Goal: Task Accomplishment & Management: Use online tool/utility

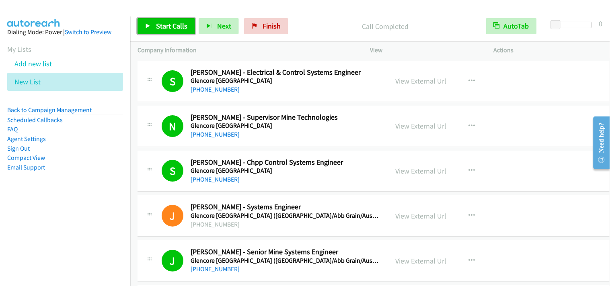
click at [168, 25] on span "Start Calls" at bounding box center [171, 25] width 31 height 9
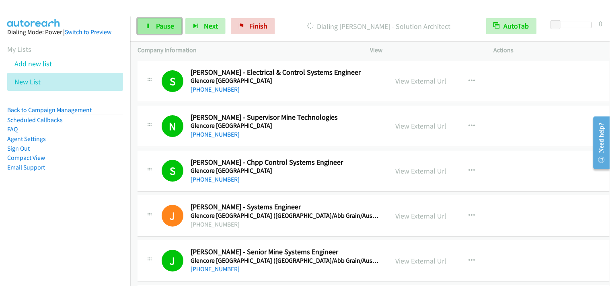
click at [155, 20] on link "Pause" at bounding box center [159, 26] width 44 height 16
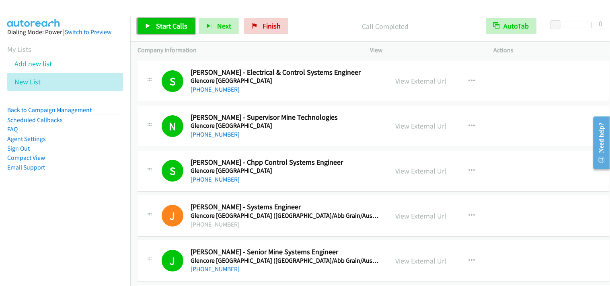
click at [174, 28] on span "Start Calls" at bounding box center [171, 25] width 31 height 9
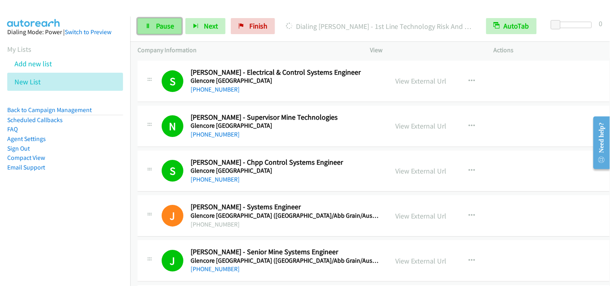
click at [171, 24] on span "Pause" at bounding box center [165, 25] width 18 height 9
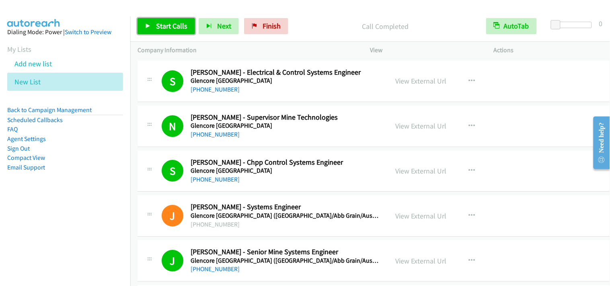
click at [158, 28] on span "Start Calls" at bounding box center [171, 25] width 31 height 9
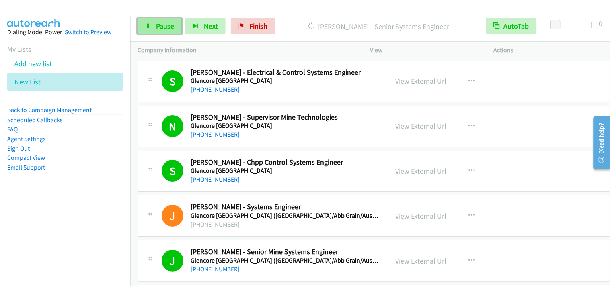
click at [155, 27] on link "Pause" at bounding box center [159, 26] width 44 height 16
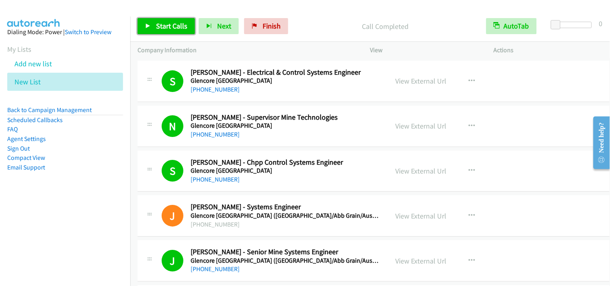
click at [168, 30] on span "Start Calls" at bounding box center [171, 25] width 31 height 9
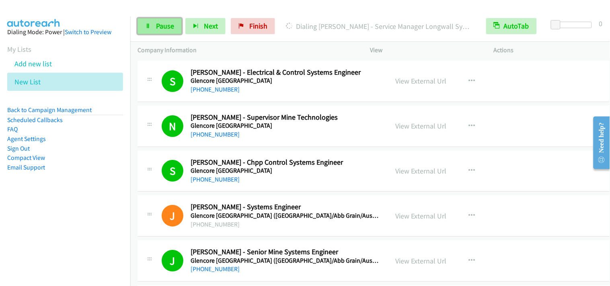
click at [166, 25] on span "Pause" at bounding box center [165, 25] width 18 height 9
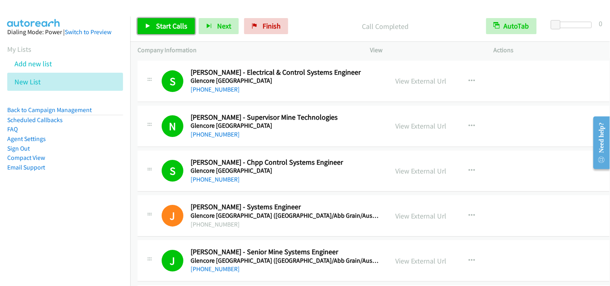
click at [145, 24] on icon at bounding box center [148, 27] width 6 height 6
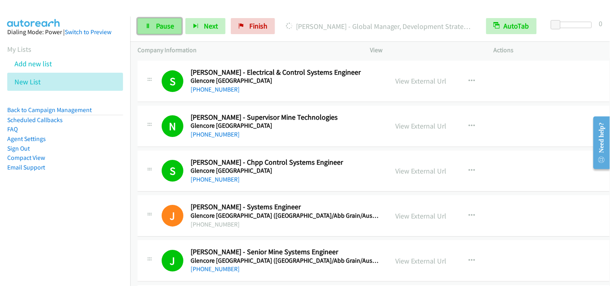
click at [160, 28] on span "Pause" at bounding box center [165, 25] width 18 height 9
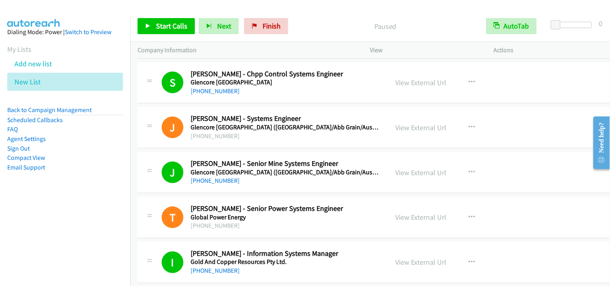
scroll to position [3125, 0]
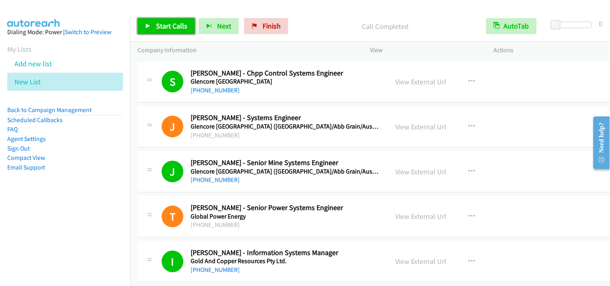
click at [172, 22] on span "Start Calls" at bounding box center [171, 25] width 31 height 9
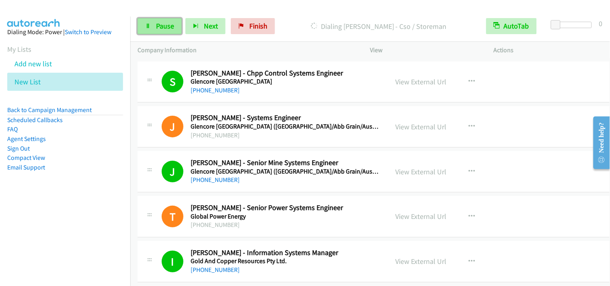
click at [165, 27] on span "Pause" at bounding box center [165, 25] width 18 height 9
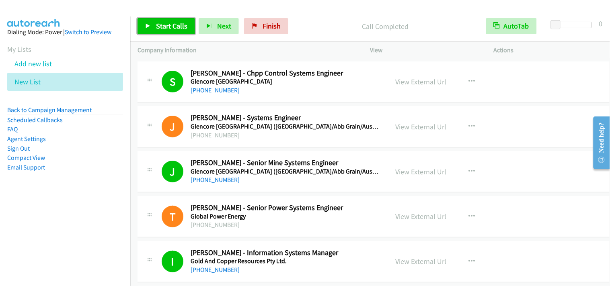
click at [163, 28] on span "Start Calls" at bounding box center [171, 25] width 31 height 9
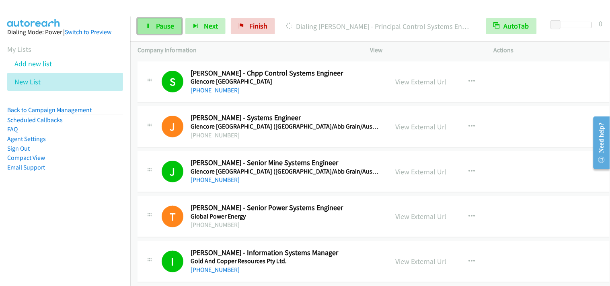
click at [157, 23] on span "Pause" at bounding box center [165, 25] width 18 height 9
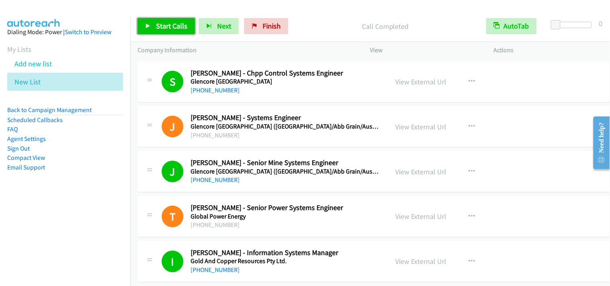
drag, startPoint x: 175, startPoint y: 22, endPoint x: 255, endPoint y: 135, distance: 138.7
click at [174, 22] on span "Start Calls" at bounding box center [171, 25] width 31 height 9
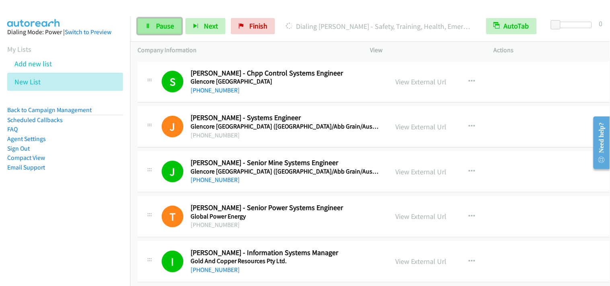
click at [139, 26] on link "Pause" at bounding box center [159, 26] width 44 height 16
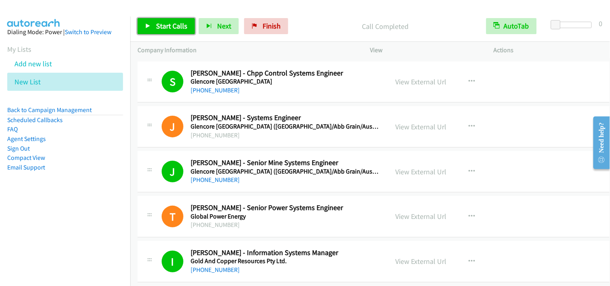
drag, startPoint x: 154, startPoint y: 25, endPoint x: 203, endPoint y: 69, distance: 65.8
click at [154, 25] on link "Start Calls" at bounding box center [165, 26] width 57 height 16
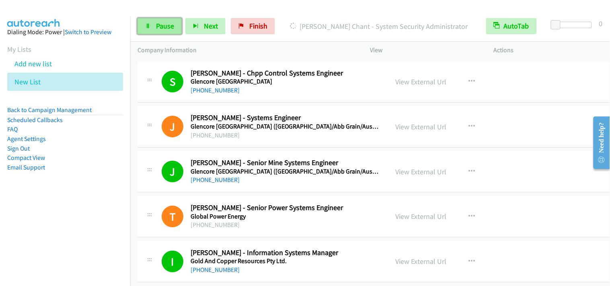
click at [158, 25] on span "Pause" at bounding box center [165, 25] width 18 height 9
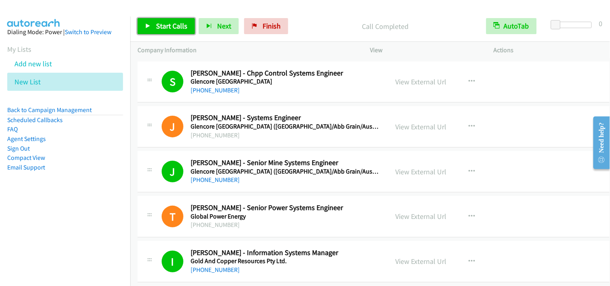
click at [162, 31] on link "Start Calls" at bounding box center [165, 26] width 57 height 16
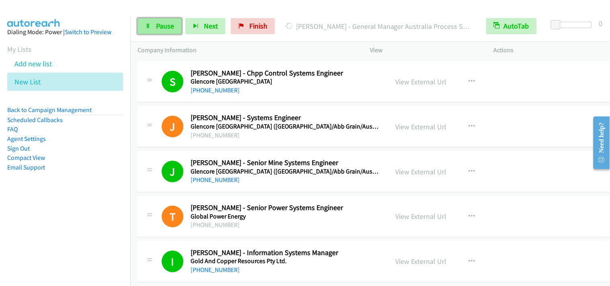
click at [168, 27] on span "Pause" at bounding box center [165, 25] width 18 height 9
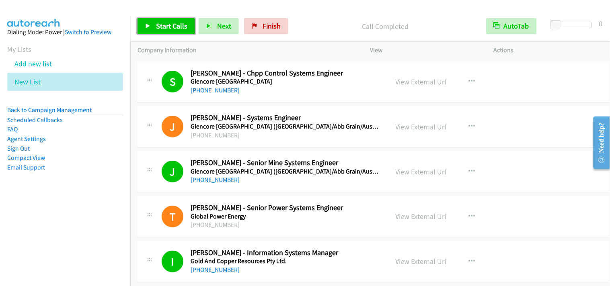
click at [171, 33] on link "Start Calls" at bounding box center [165, 26] width 57 height 16
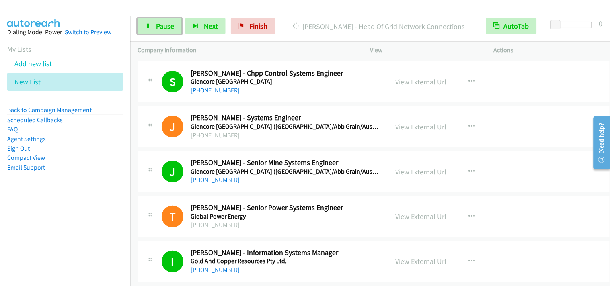
drag, startPoint x: 163, startPoint y: 23, endPoint x: 183, endPoint y: 40, distance: 26.2
click at [162, 24] on span "Pause" at bounding box center [165, 25] width 18 height 9
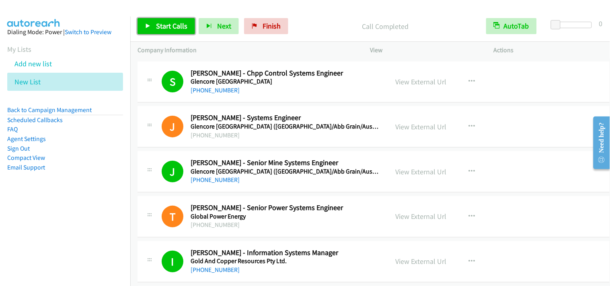
drag, startPoint x: 170, startPoint y: 21, endPoint x: 170, endPoint y: 35, distance: 13.7
click at [170, 22] on link "Start Calls" at bounding box center [165, 26] width 57 height 16
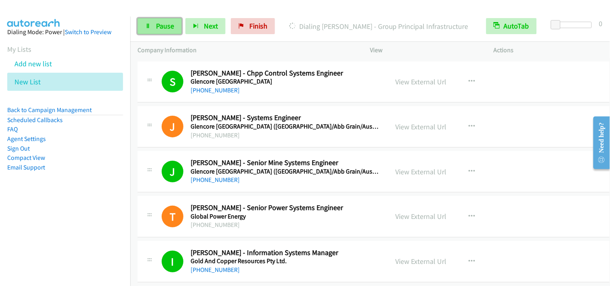
click at [160, 23] on span "Pause" at bounding box center [165, 25] width 18 height 9
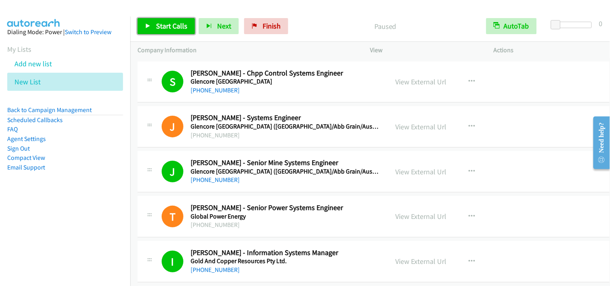
click at [177, 29] on span "Start Calls" at bounding box center [171, 25] width 31 height 9
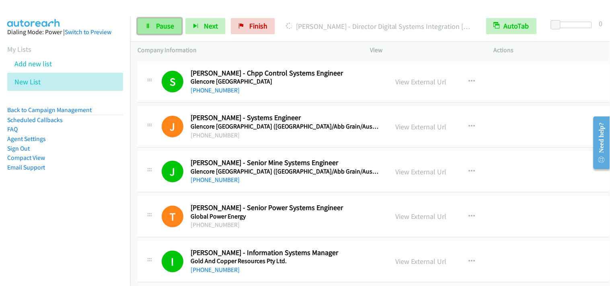
click at [162, 26] on span "Pause" at bounding box center [165, 25] width 18 height 9
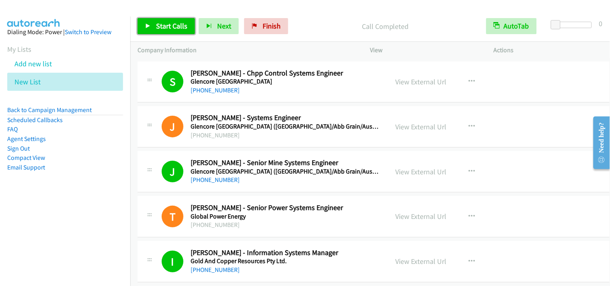
click at [147, 26] on icon at bounding box center [148, 27] width 6 height 6
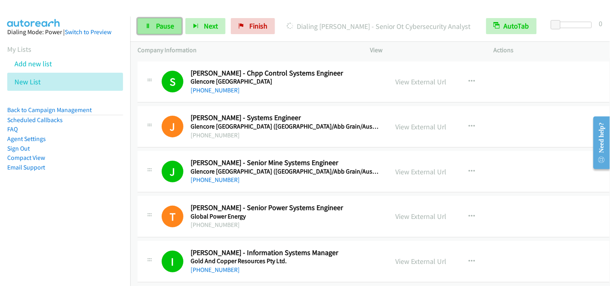
click at [161, 28] on span "Pause" at bounding box center [165, 25] width 18 height 9
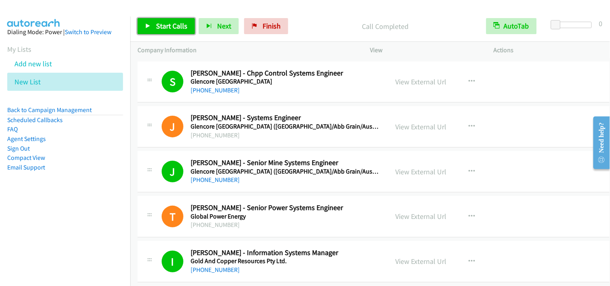
click at [164, 25] on span "Start Calls" at bounding box center [171, 25] width 31 height 9
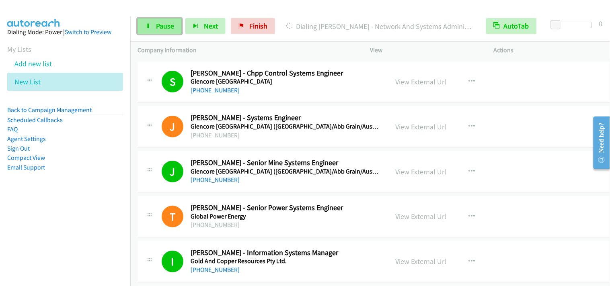
click at [165, 27] on span "Pause" at bounding box center [165, 25] width 18 height 9
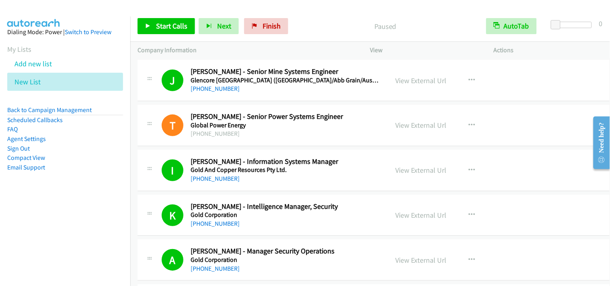
scroll to position [3304, 0]
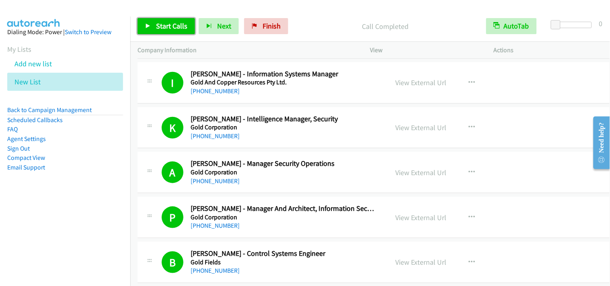
click at [171, 19] on link "Start Calls" at bounding box center [165, 26] width 57 height 16
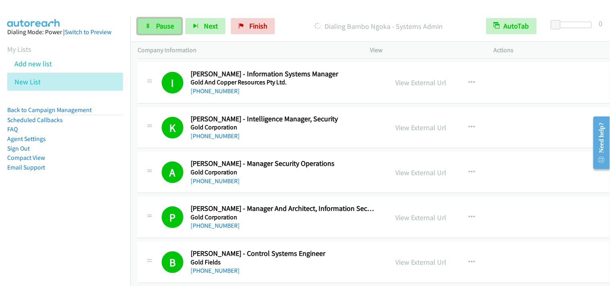
click at [157, 29] on span "Pause" at bounding box center [165, 25] width 18 height 9
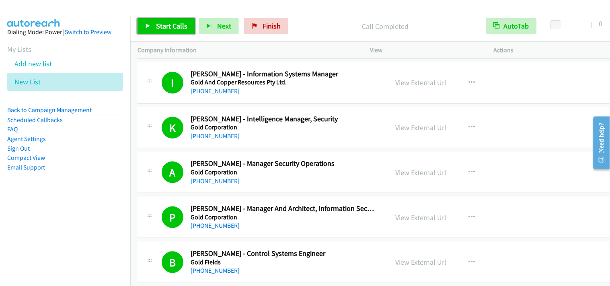
click at [186, 31] on link "Start Calls" at bounding box center [165, 26] width 57 height 16
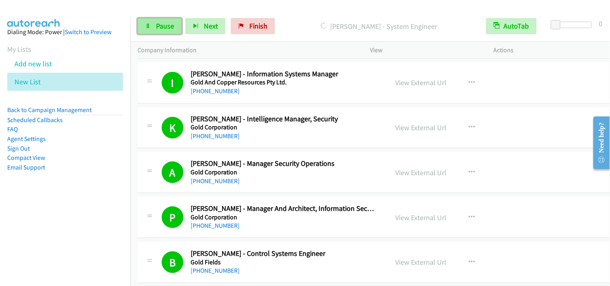
click at [148, 24] on icon at bounding box center [148, 27] width 6 height 6
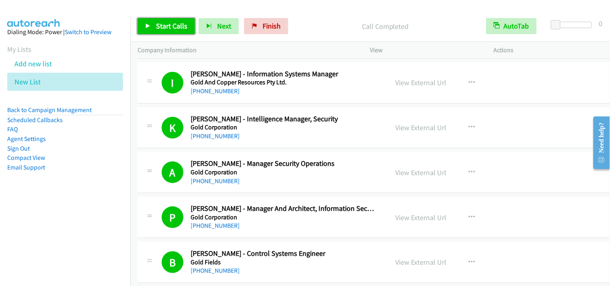
click at [165, 23] on span "Start Calls" at bounding box center [171, 25] width 31 height 9
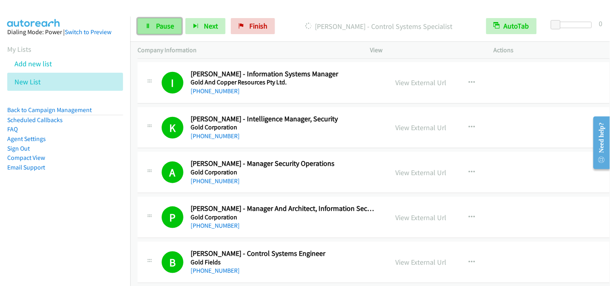
click at [166, 30] on span "Pause" at bounding box center [165, 25] width 18 height 9
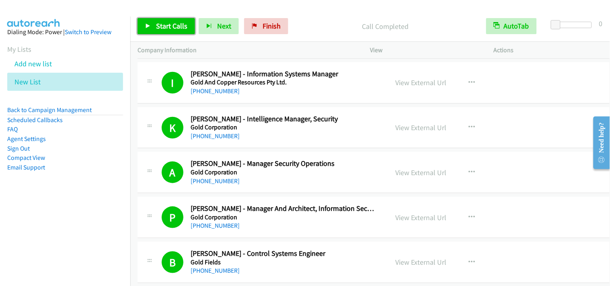
click at [176, 25] on span "Start Calls" at bounding box center [171, 25] width 31 height 9
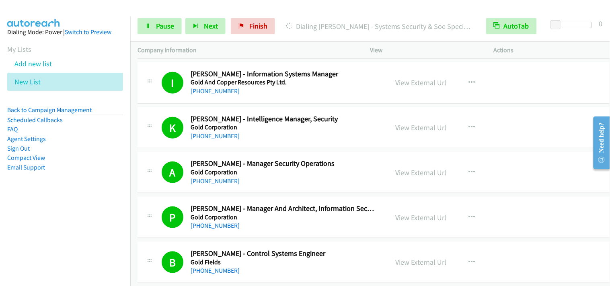
click at [173, 35] on div "Start Calls Pause Next Finish Dialing [PERSON_NAME] - Systems Security & Soe Sp…" at bounding box center [369, 26] width 479 height 31
click at [171, 30] on span "Pause" at bounding box center [165, 25] width 18 height 9
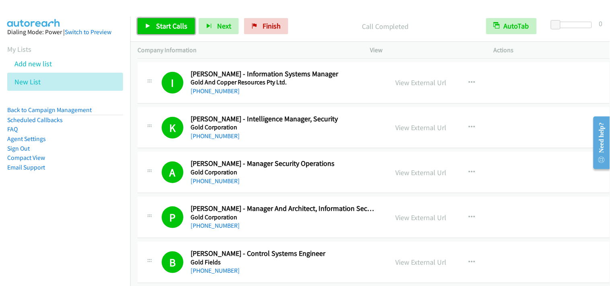
click at [180, 29] on span "Start Calls" at bounding box center [171, 25] width 31 height 9
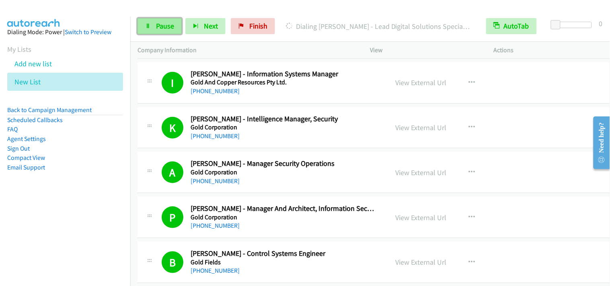
click at [158, 22] on span "Pause" at bounding box center [165, 25] width 18 height 9
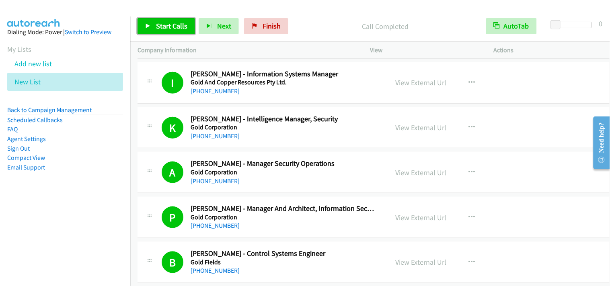
click at [160, 25] on span "Start Calls" at bounding box center [171, 25] width 31 height 9
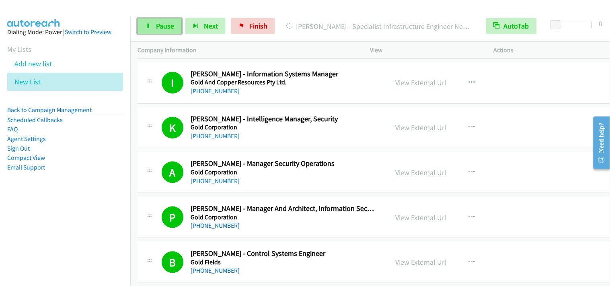
click at [162, 30] on span "Pause" at bounding box center [165, 25] width 18 height 9
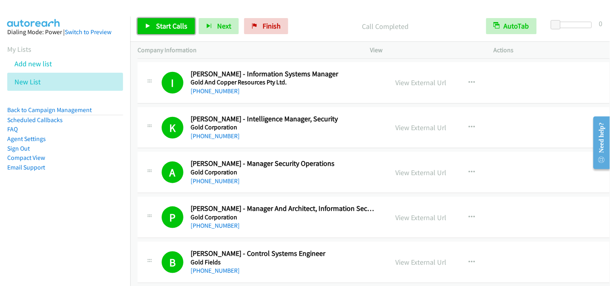
click at [153, 25] on link "Start Calls" at bounding box center [165, 26] width 57 height 16
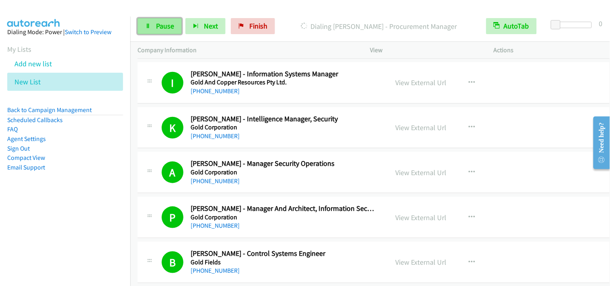
click at [150, 19] on link "Pause" at bounding box center [159, 26] width 44 height 16
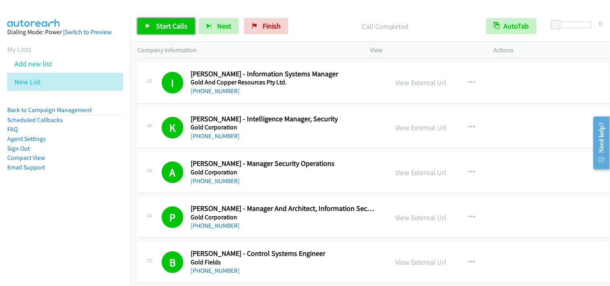
click at [164, 30] on span "Start Calls" at bounding box center [171, 25] width 31 height 9
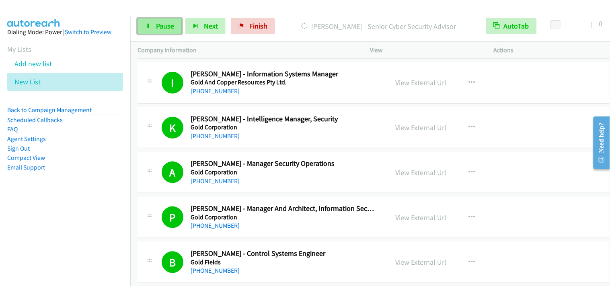
click at [149, 25] on icon at bounding box center [148, 27] width 6 height 6
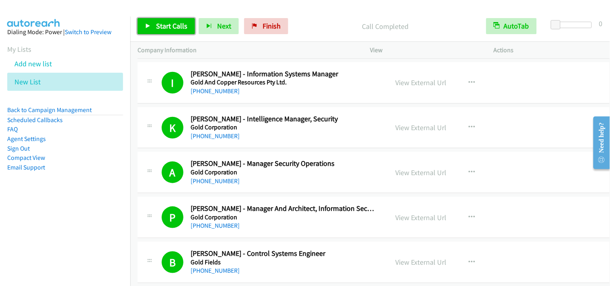
click at [157, 20] on link "Start Calls" at bounding box center [165, 26] width 57 height 16
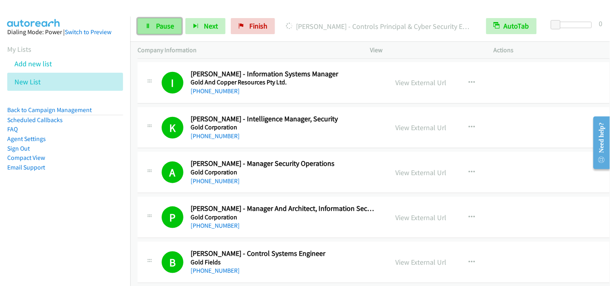
click at [157, 20] on link "Pause" at bounding box center [159, 26] width 44 height 16
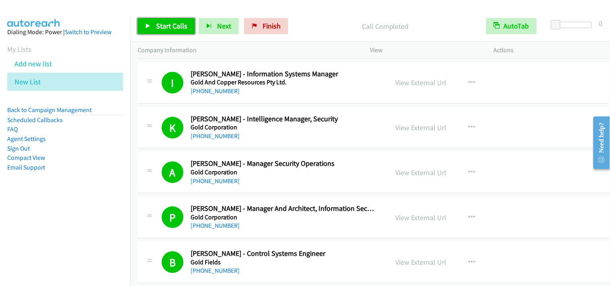
click at [162, 25] on span "Start Calls" at bounding box center [171, 25] width 31 height 9
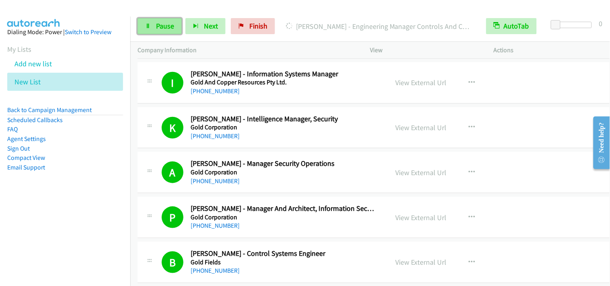
click at [162, 21] on span "Pause" at bounding box center [165, 25] width 18 height 9
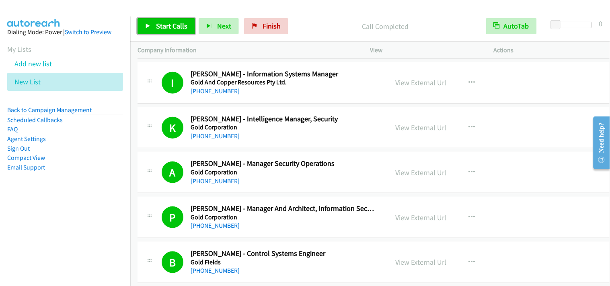
click at [165, 29] on span "Start Calls" at bounding box center [171, 25] width 31 height 9
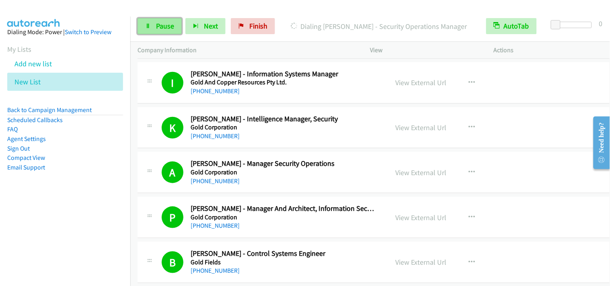
click at [163, 28] on span "Pause" at bounding box center [165, 25] width 18 height 9
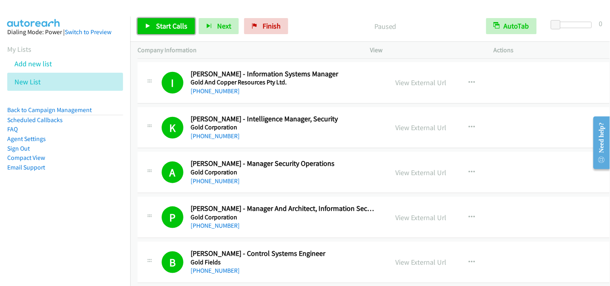
click at [166, 19] on link "Start Calls" at bounding box center [165, 26] width 57 height 16
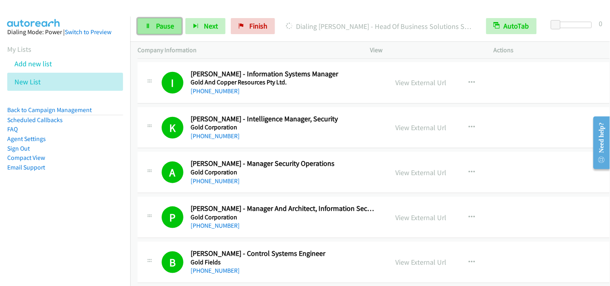
click at [162, 28] on span "Pause" at bounding box center [165, 25] width 18 height 9
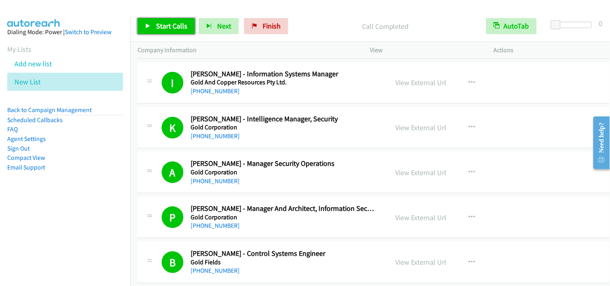
click at [190, 27] on link "Start Calls" at bounding box center [165, 26] width 57 height 16
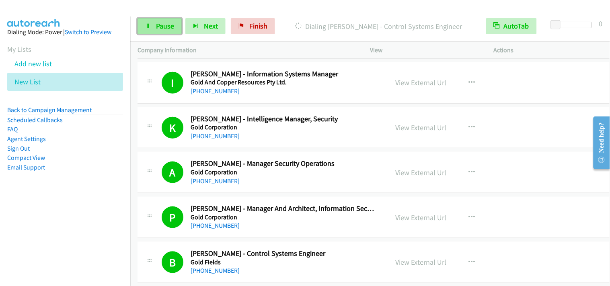
click at [166, 30] on span "Pause" at bounding box center [165, 25] width 18 height 9
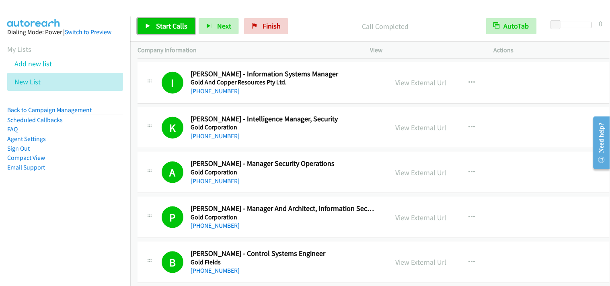
click at [166, 29] on span "Start Calls" at bounding box center [171, 25] width 31 height 9
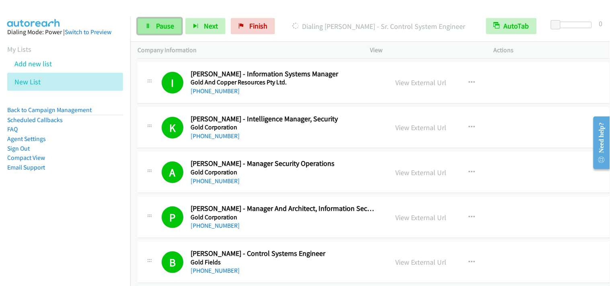
click at [149, 25] on icon at bounding box center [148, 27] width 6 height 6
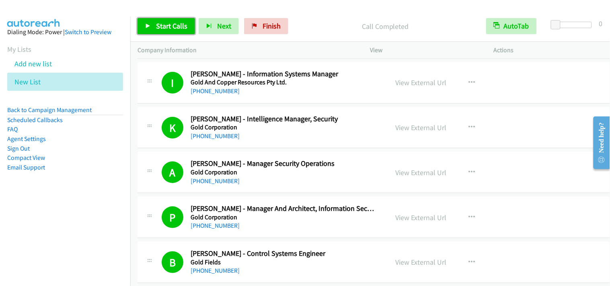
click at [168, 18] on link "Start Calls" at bounding box center [165, 26] width 57 height 16
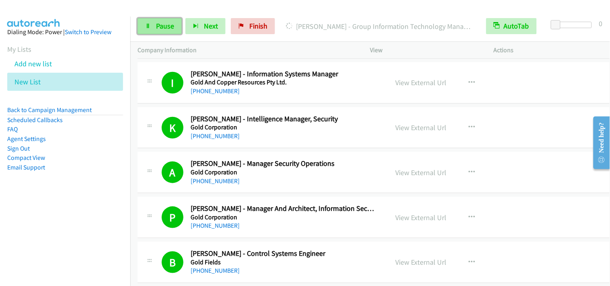
click at [169, 27] on span "Pause" at bounding box center [165, 25] width 18 height 9
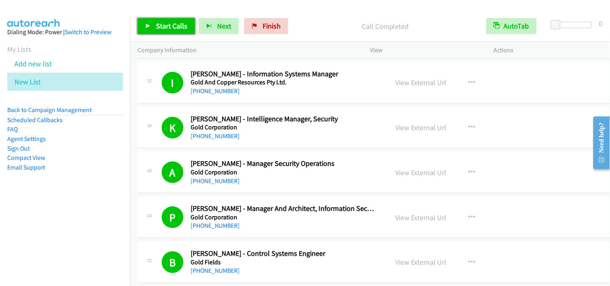
click at [178, 27] on span "Start Calls" at bounding box center [171, 25] width 31 height 9
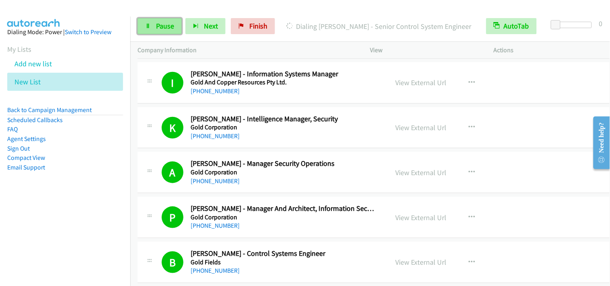
click at [156, 30] on span "Pause" at bounding box center [165, 25] width 18 height 9
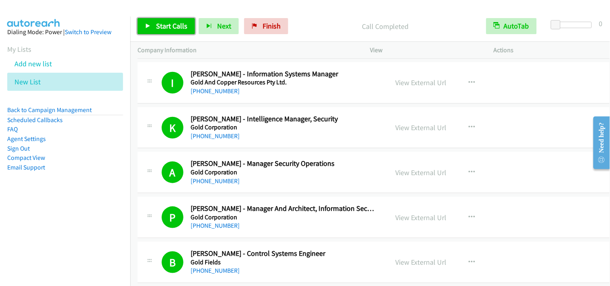
click at [176, 31] on link "Start Calls" at bounding box center [165, 26] width 57 height 16
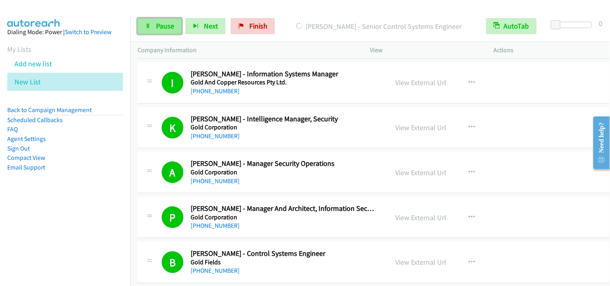
click at [166, 21] on span "Pause" at bounding box center [165, 25] width 18 height 9
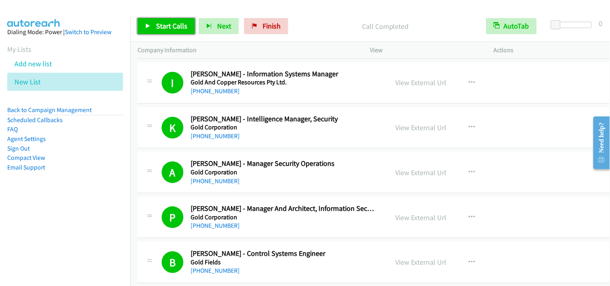
click at [166, 29] on span "Start Calls" at bounding box center [171, 25] width 31 height 9
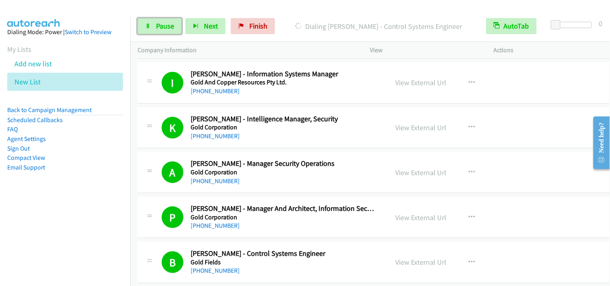
drag, startPoint x: 153, startPoint y: 25, endPoint x: 404, endPoint y: 63, distance: 254.4
click at [153, 25] on link "Pause" at bounding box center [159, 26] width 44 height 16
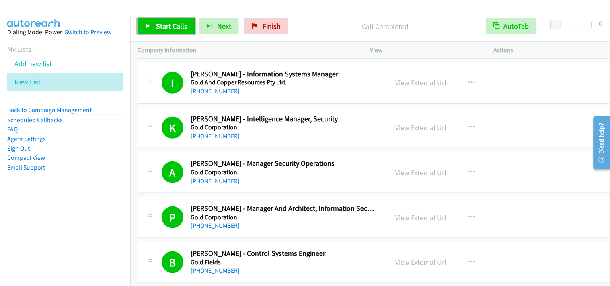
click at [183, 24] on span "Start Calls" at bounding box center [171, 25] width 31 height 9
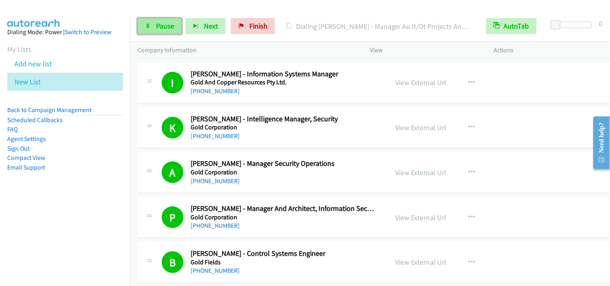
click at [143, 27] on link "Pause" at bounding box center [159, 26] width 44 height 16
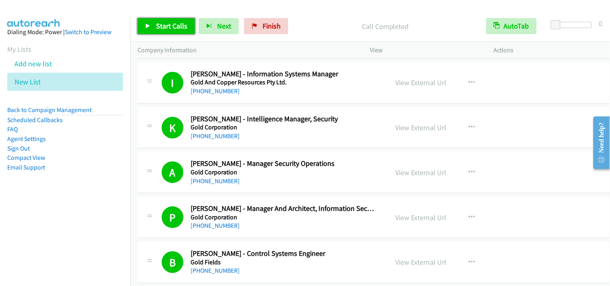
click at [162, 29] on span "Start Calls" at bounding box center [171, 25] width 31 height 9
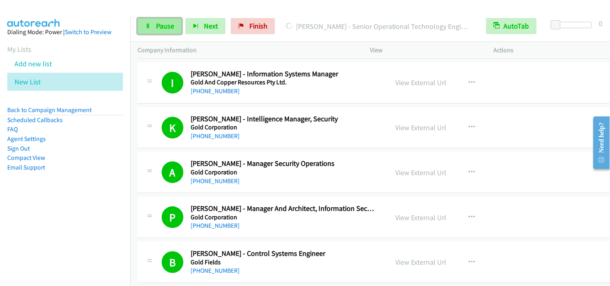
click at [163, 25] on span "Pause" at bounding box center [165, 25] width 18 height 9
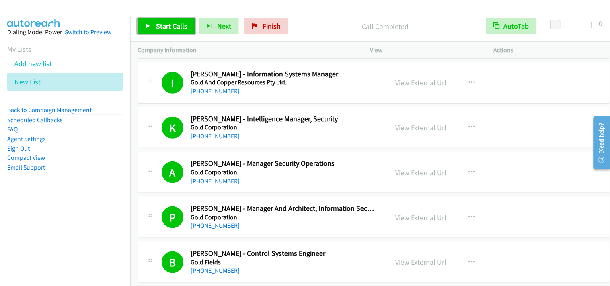
click at [176, 31] on link "Start Calls" at bounding box center [165, 26] width 57 height 16
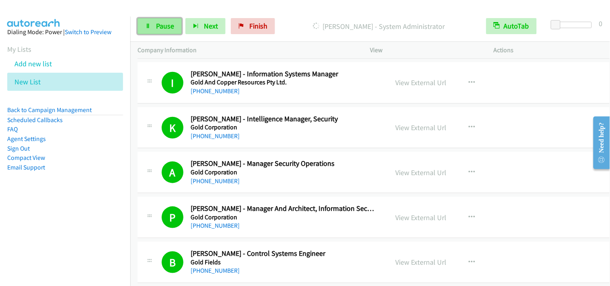
click at [169, 25] on span "Pause" at bounding box center [165, 25] width 18 height 9
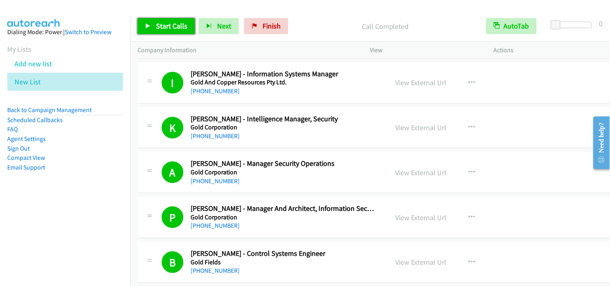
click at [155, 23] on link "Start Calls" at bounding box center [165, 26] width 57 height 16
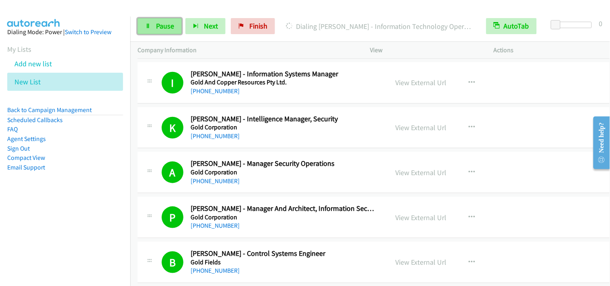
click at [148, 27] on icon at bounding box center [148, 27] width 6 height 6
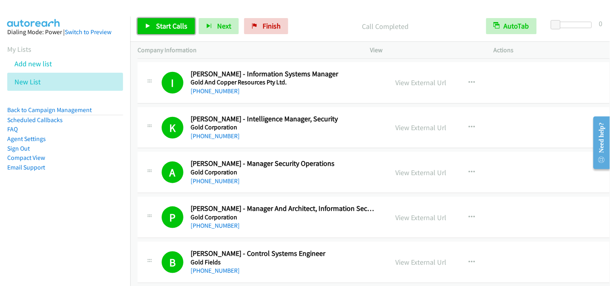
click at [185, 20] on link "Start Calls" at bounding box center [165, 26] width 57 height 16
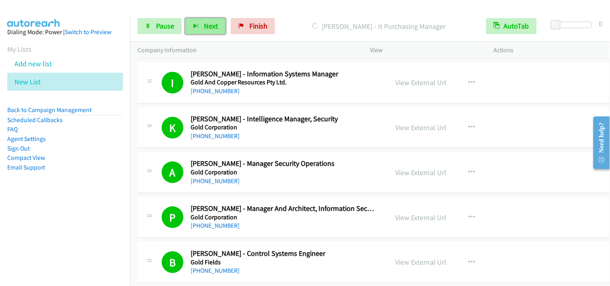
click at [186, 25] on button "Next" at bounding box center [205, 26] width 40 height 16
click at [173, 35] on div "Start Calls Pause Next Finish Call Completed AutoTab AutoTab 0" at bounding box center [369, 26] width 479 height 31
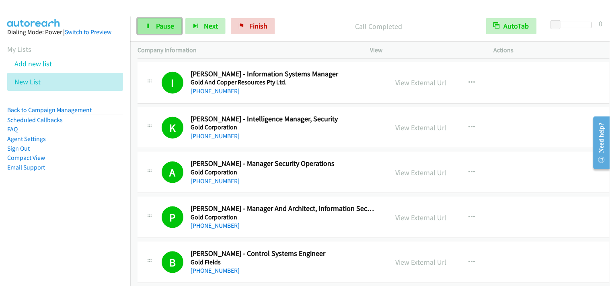
click at [172, 30] on span "Pause" at bounding box center [165, 25] width 18 height 9
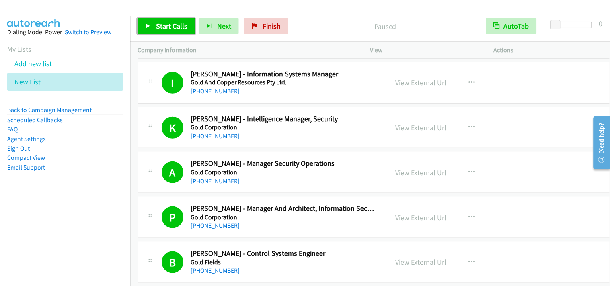
click at [177, 27] on span "Start Calls" at bounding box center [171, 25] width 31 height 9
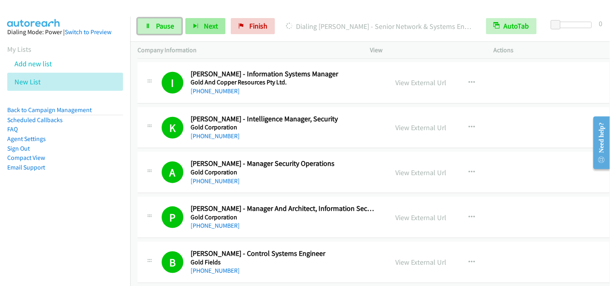
drag, startPoint x: 165, startPoint y: 29, endPoint x: 206, endPoint y: 27, distance: 41.0
click at [166, 29] on span "Pause" at bounding box center [165, 25] width 18 height 9
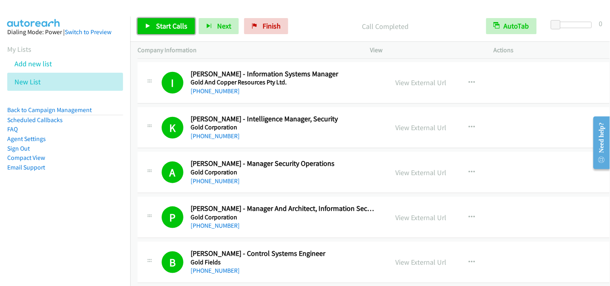
click at [161, 20] on link "Start Calls" at bounding box center [165, 26] width 57 height 16
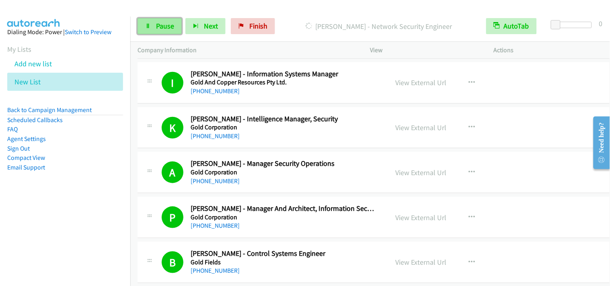
click at [149, 21] on link "Pause" at bounding box center [159, 26] width 44 height 16
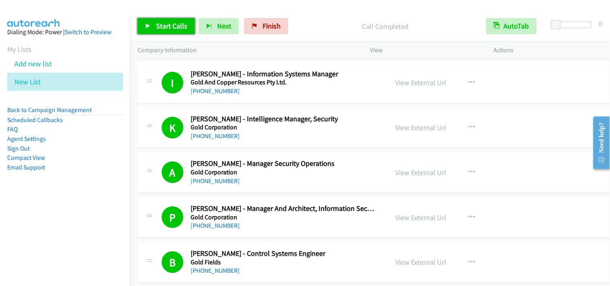
click at [166, 21] on span "Start Calls" at bounding box center [171, 25] width 31 height 9
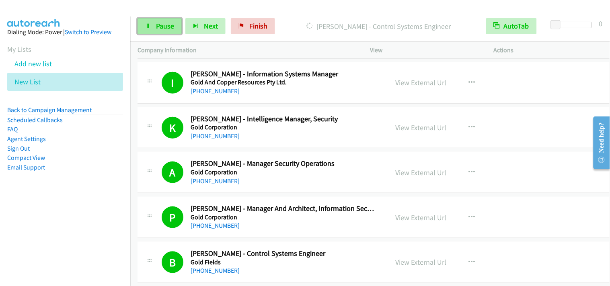
drag, startPoint x: 164, startPoint y: 27, endPoint x: 168, endPoint y: 32, distance: 6.5
click at [164, 27] on span "Pause" at bounding box center [165, 25] width 18 height 9
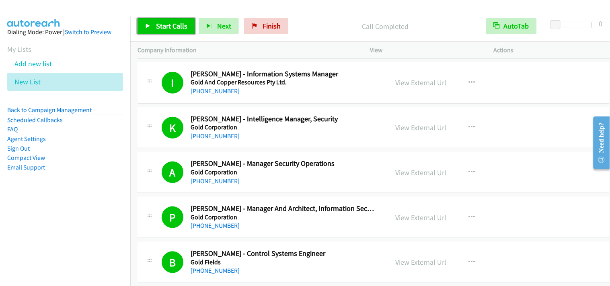
click at [174, 19] on link "Start Calls" at bounding box center [165, 26] width 57 height 16
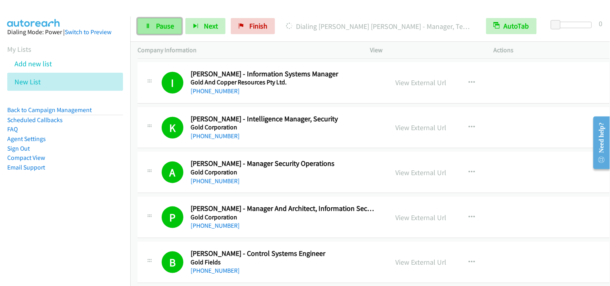
click at [168, 30] on span "Pause" at bounding box center [165, 25] width 18 height 9
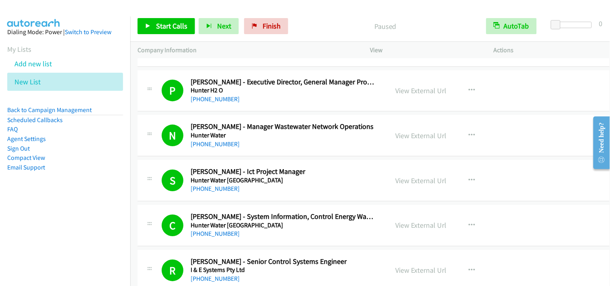
scroll to position [4733, 0]
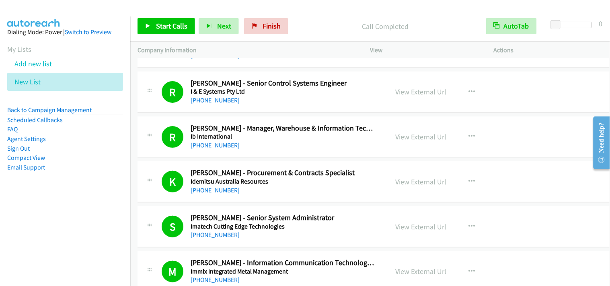
click at [183, 34] on div "Start Calls Pause Next Finish Call Completed AutoTab AutoTab 0" at bounding box center [369, 26] width 479 height 31
click at [182, 23] on span "Start Calls" at bounding box center [171, 25] width 31 height 9
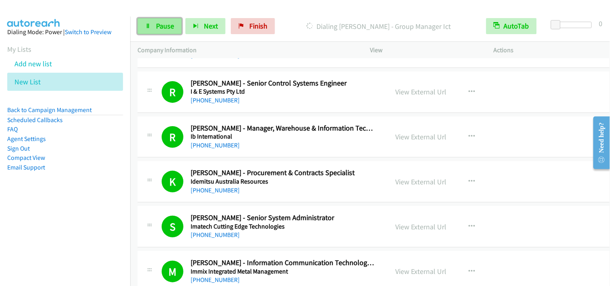
click at [166, 25] on span "Pause" at bounding box center [165, 25] width 18 height 9
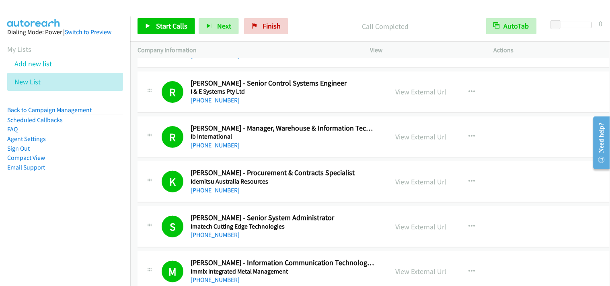
click at [199, 18] on link "Pause" at bounding box center [207, 22] width 16 height 8
click at [151, 23] on link "Start Calls" at bounding box center [165, 26] width 57 height 16
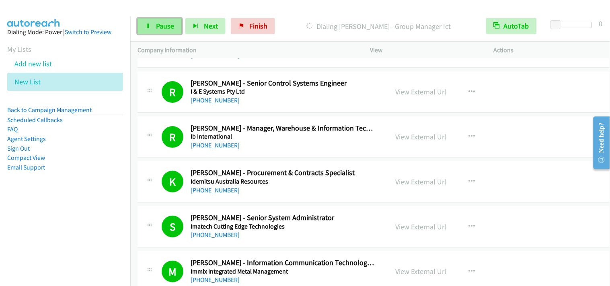
click at [151, 23] on link "Pause" at bounding box center [159, 26] width 44 height 16
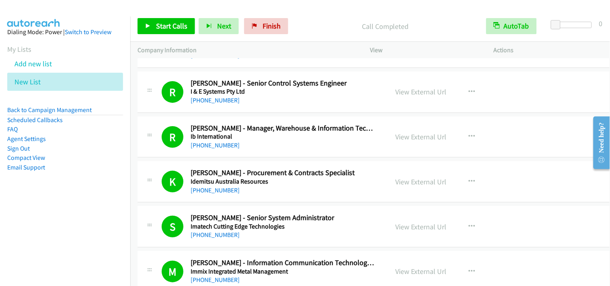
drag, startPoint x: 170, startPoint y: 0, endPoint x: 127, endPoint y: 8, distance: 43.7
click at [127, 8] on div at bounding box center [301, 15] width 602 height 31
click at [166, 18] on link "Start Calls" at bounding box center [165, 26] width 57 height 16
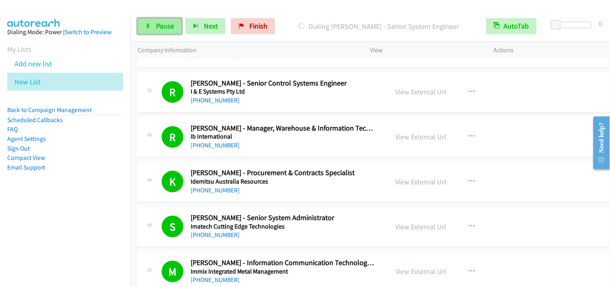
click at [164, 28] on span "Pause" at bounding box center [165, 25] width 18 height 9
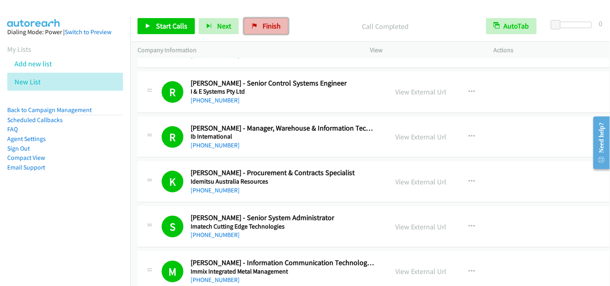
click at [276, 27] on span "Finish" at bounding box center [271, 25] width 18 height 9
